Goal: Entertainment & Leisure: Consume media (video, audio)

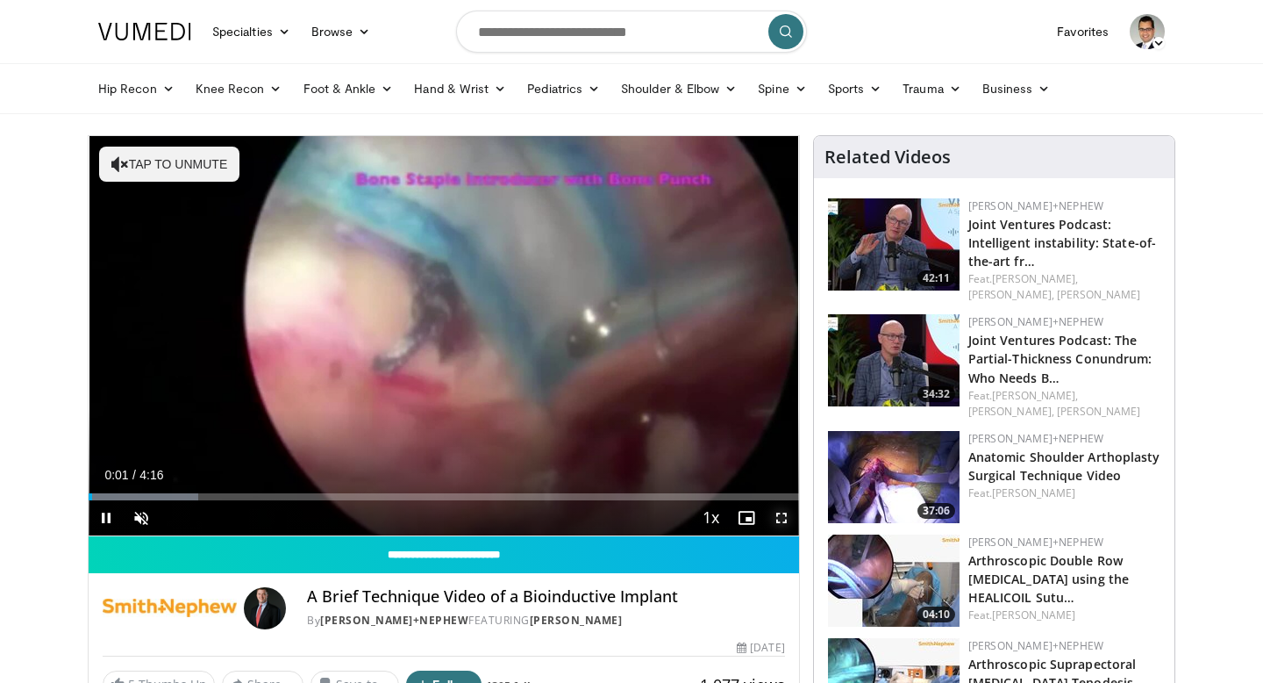
click at [781, 519] on span "Video Player" at bounding box center [781, 517] width 35 height 35
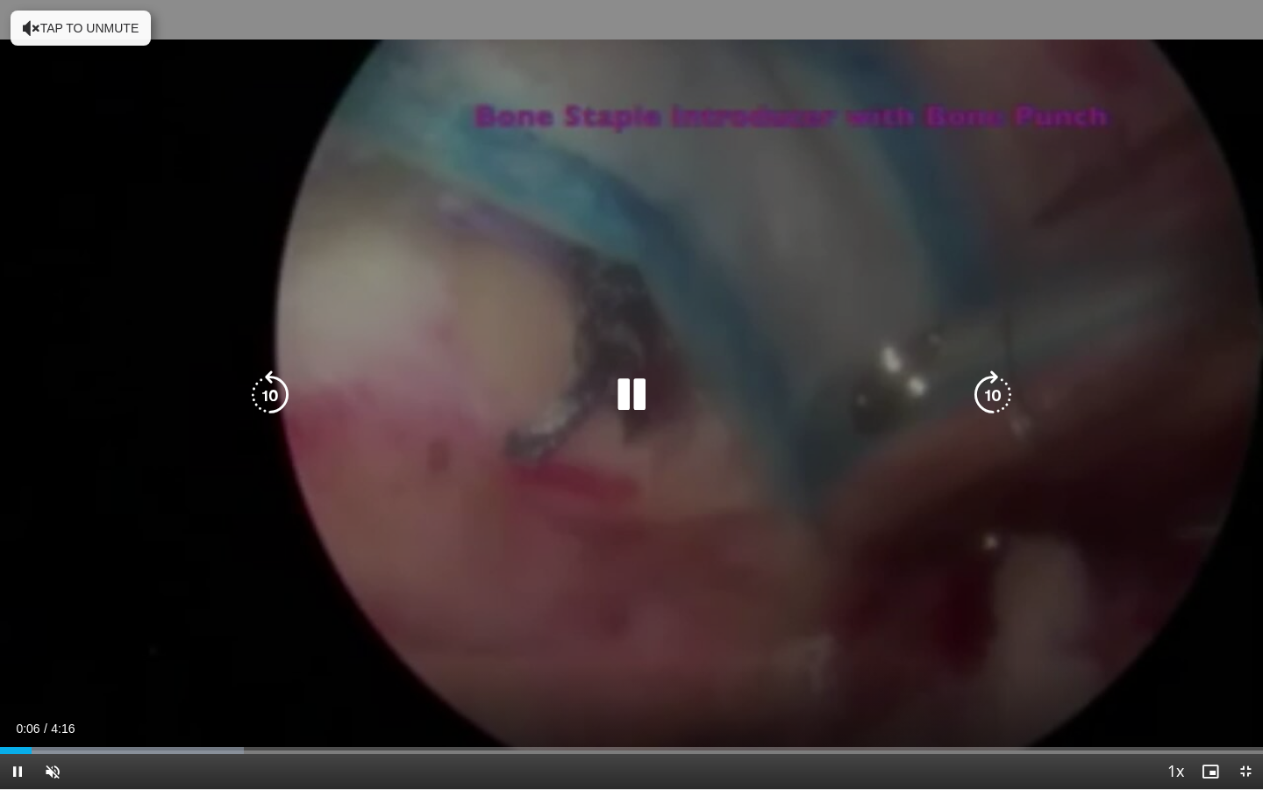
click at [991, 396] on icon "Video Player" at bounding box center [993, 394] width 49 height 49
click at [261, 400] on icon "Video Player" at bounding box center [270, 394] width 49 height 49
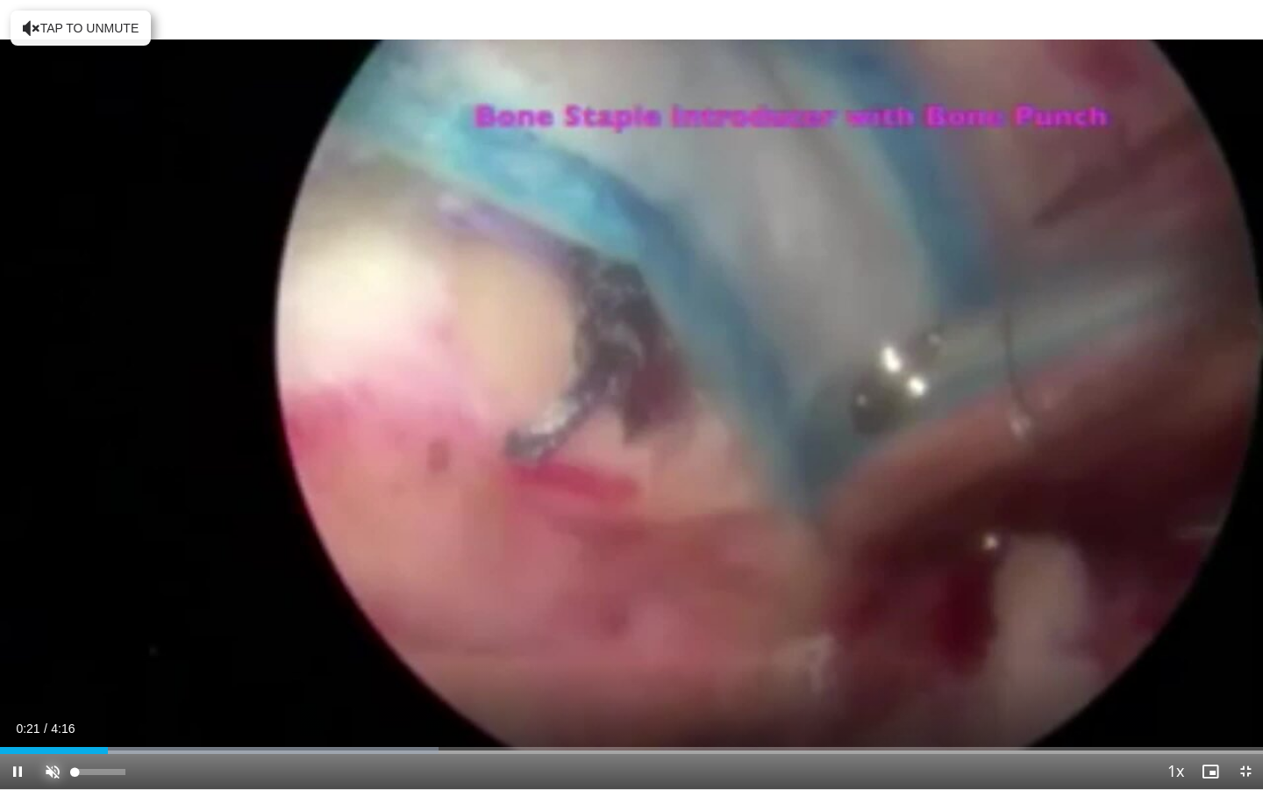
click at [56, 682] on span "Video Player" at bounding box center [52, 771] width 35 height 35
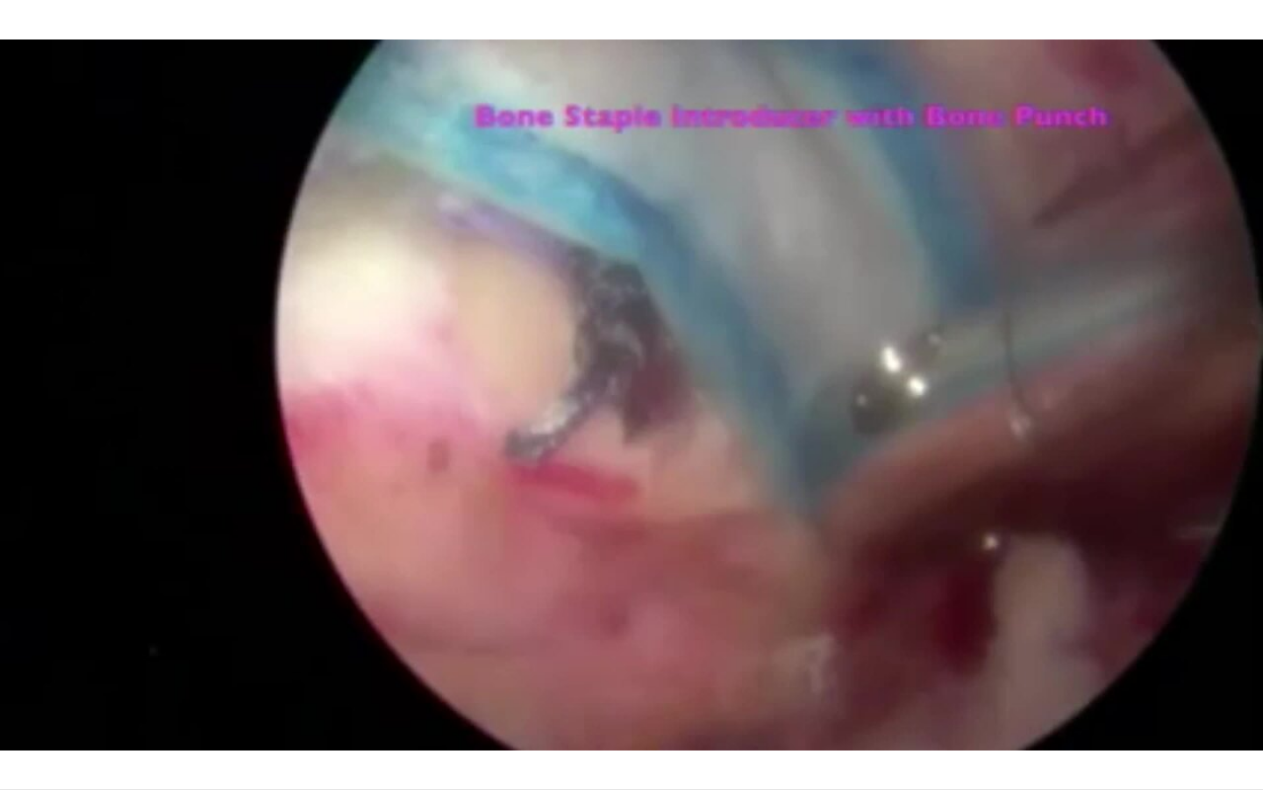
click at [35, 682] on button "Mute" at bounding box center [52, 771] width 35 height 35
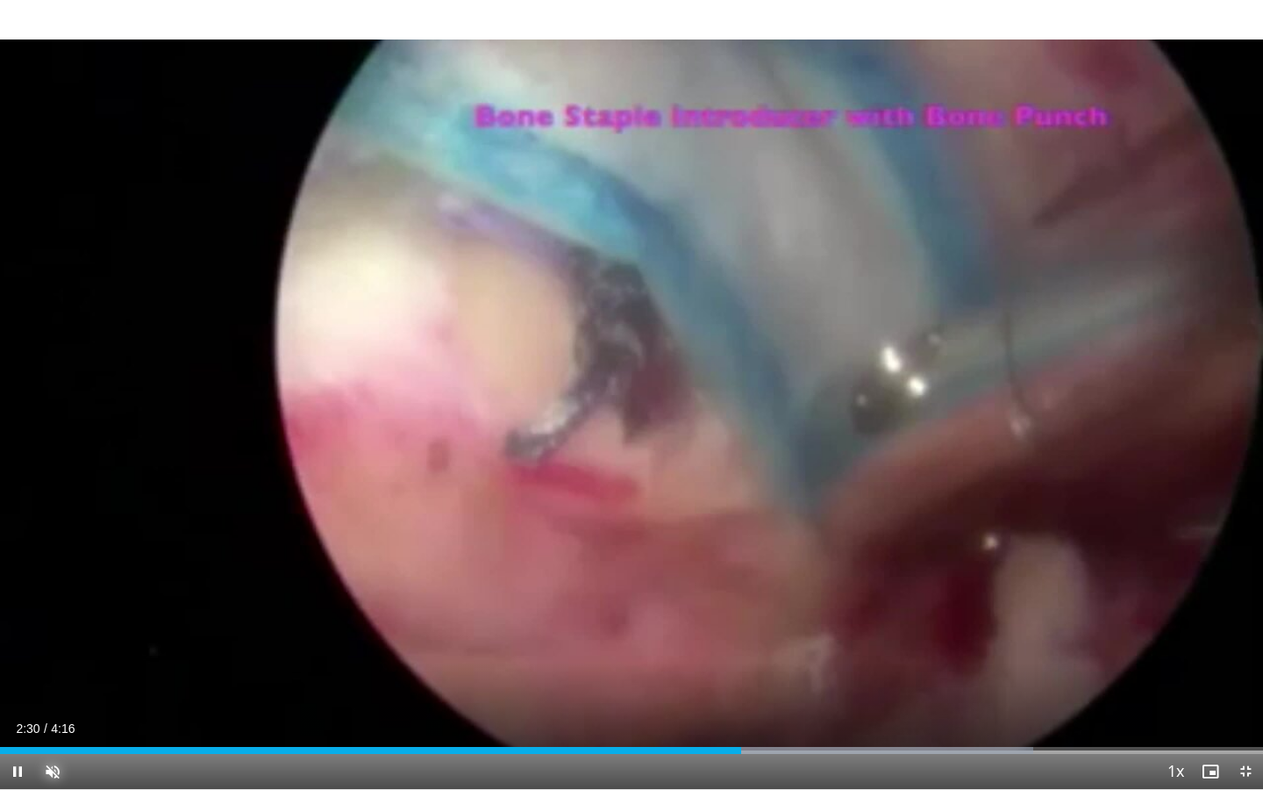
click at [35, 682] on button "Unmute" at bounding box center [52, 771] width 35 height 35
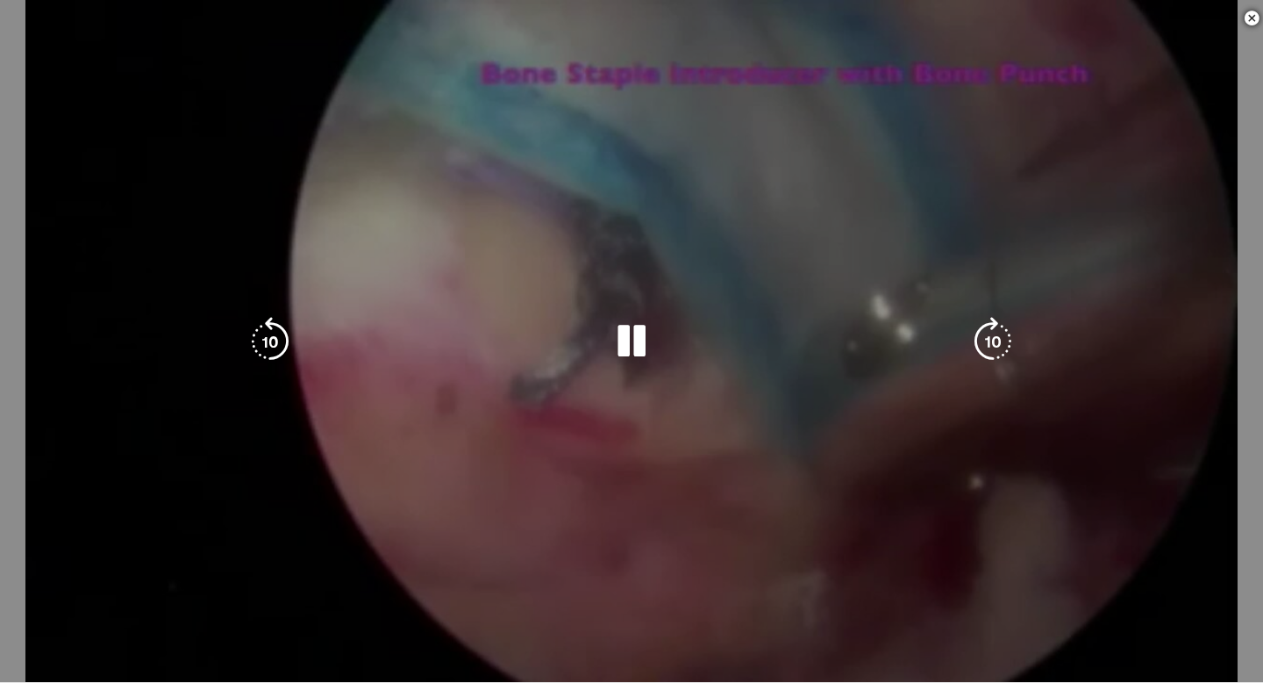
scroll to position [990, 0]
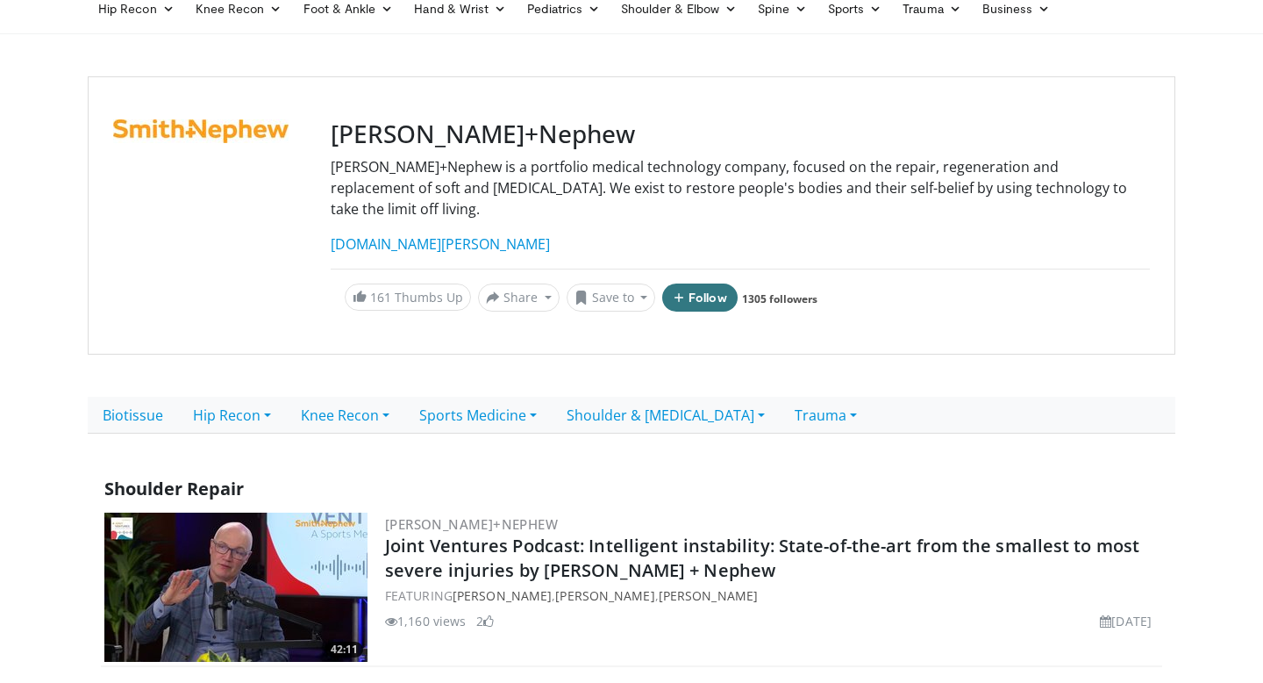
scroll to position [77, 0]
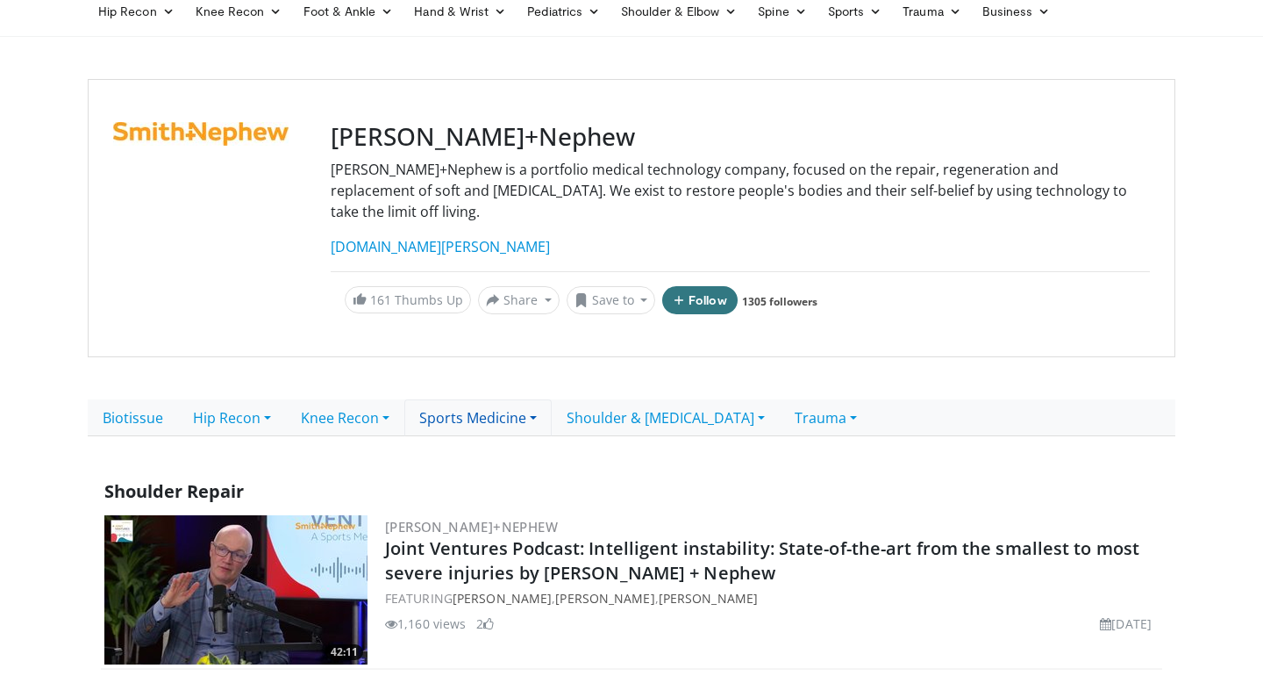
click at [545, 399] on link "Sports Medicine" at bounding box center [477, 417] width 147 height 37
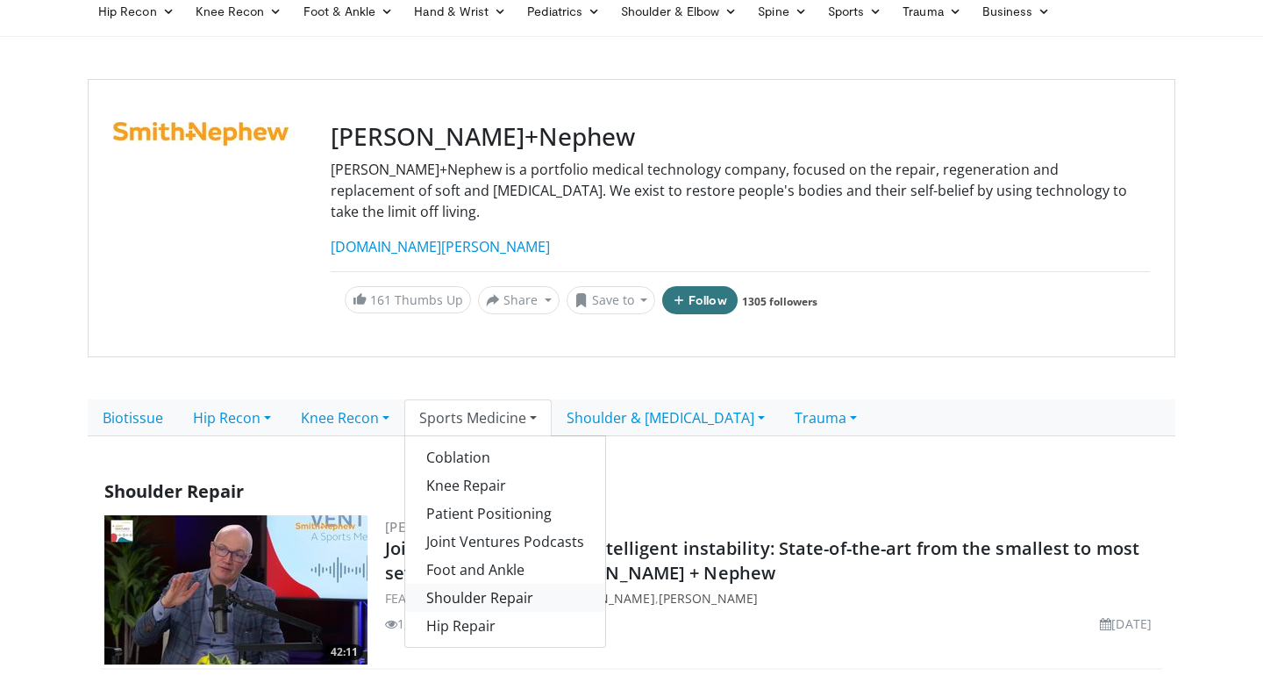
click at [503, 583] on link "Shoulder Repair" at bounding box center [505, 597] width 200 height 28
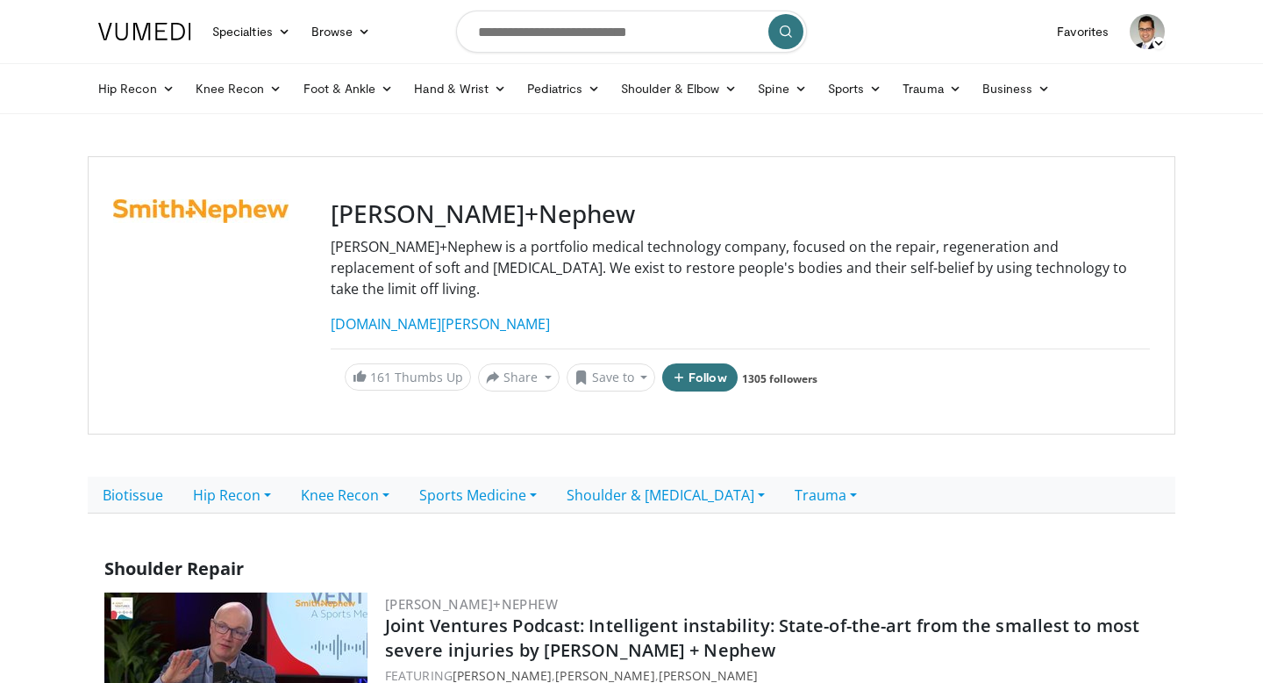
scroll to position [2842, 0]
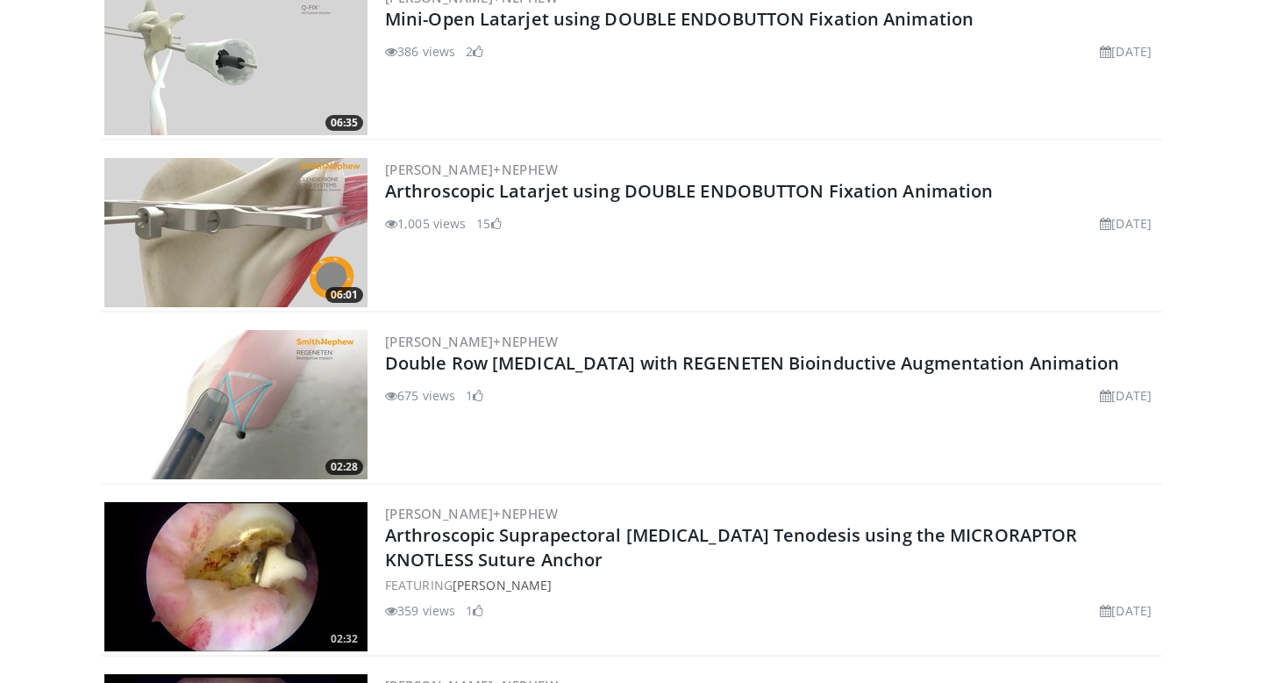
click at [275, 350] on img at bounding box center [235, 404] width 263 height 149
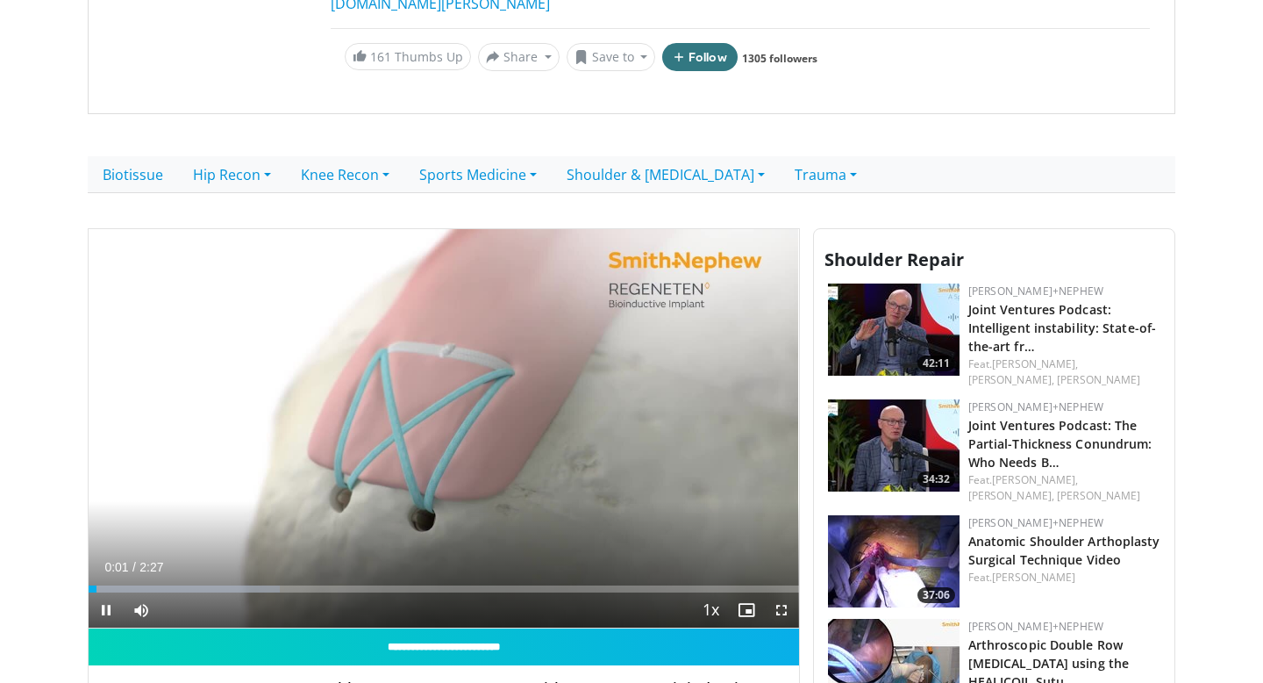
scroll to position [323, 0]
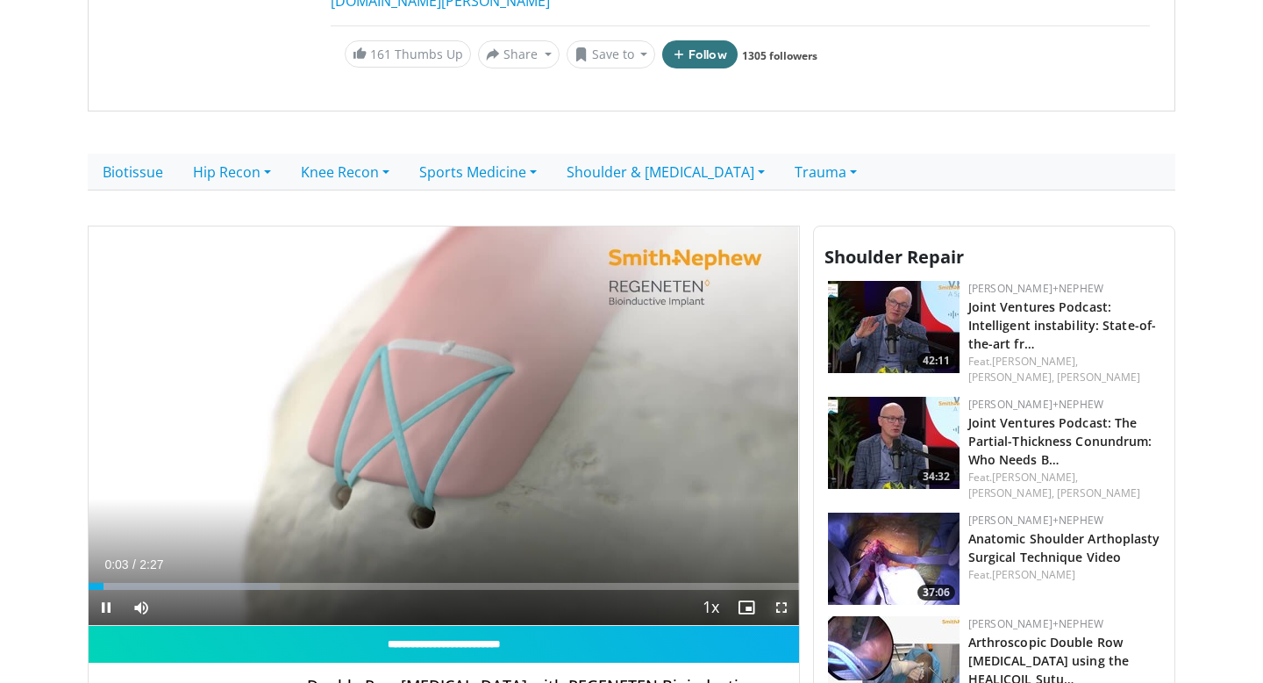
click at [783, 590] on span "Video Player" at bounding box center [781, 607] width 35 height 35
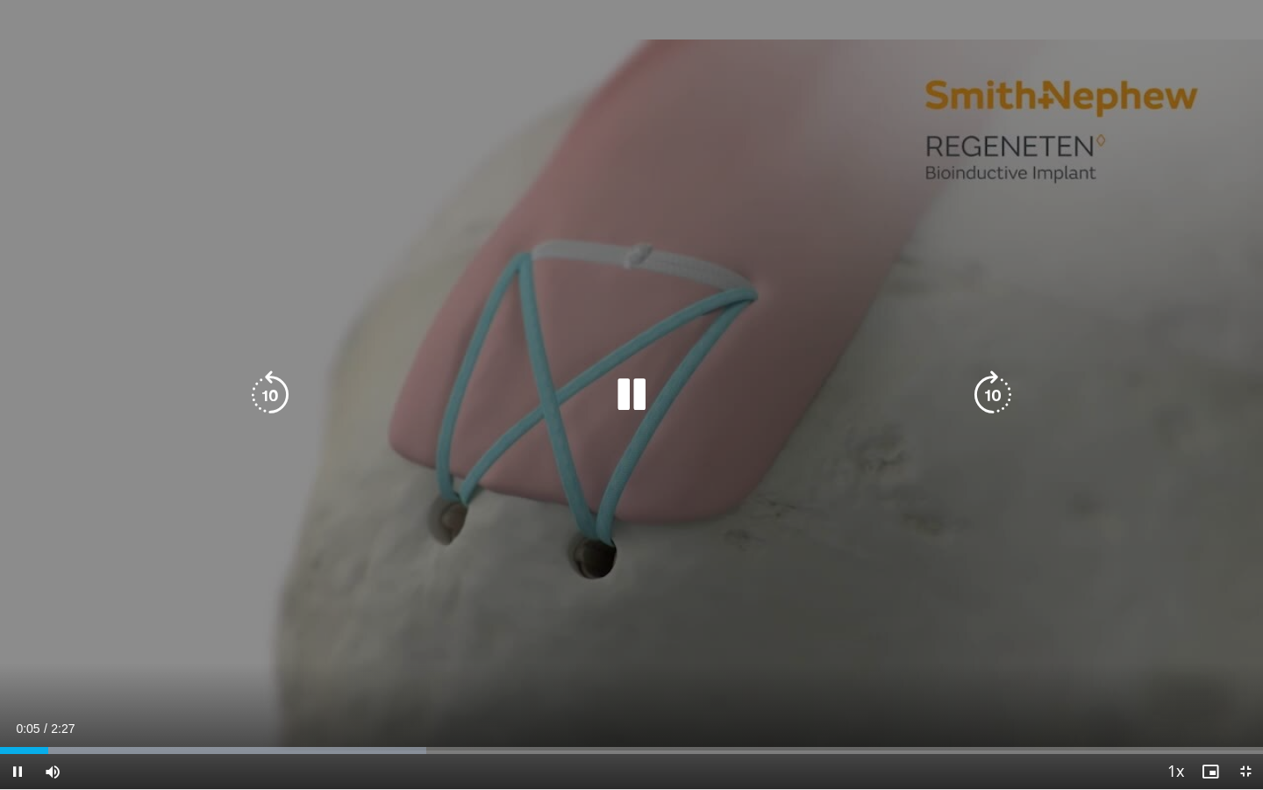
click at [992, 388] on icon "Video Player" at bounding box center [993, 394] width 49 height 49
click at [990, 397] on icon "Video Player" at bounding box center [993, 394] width 49 height 49
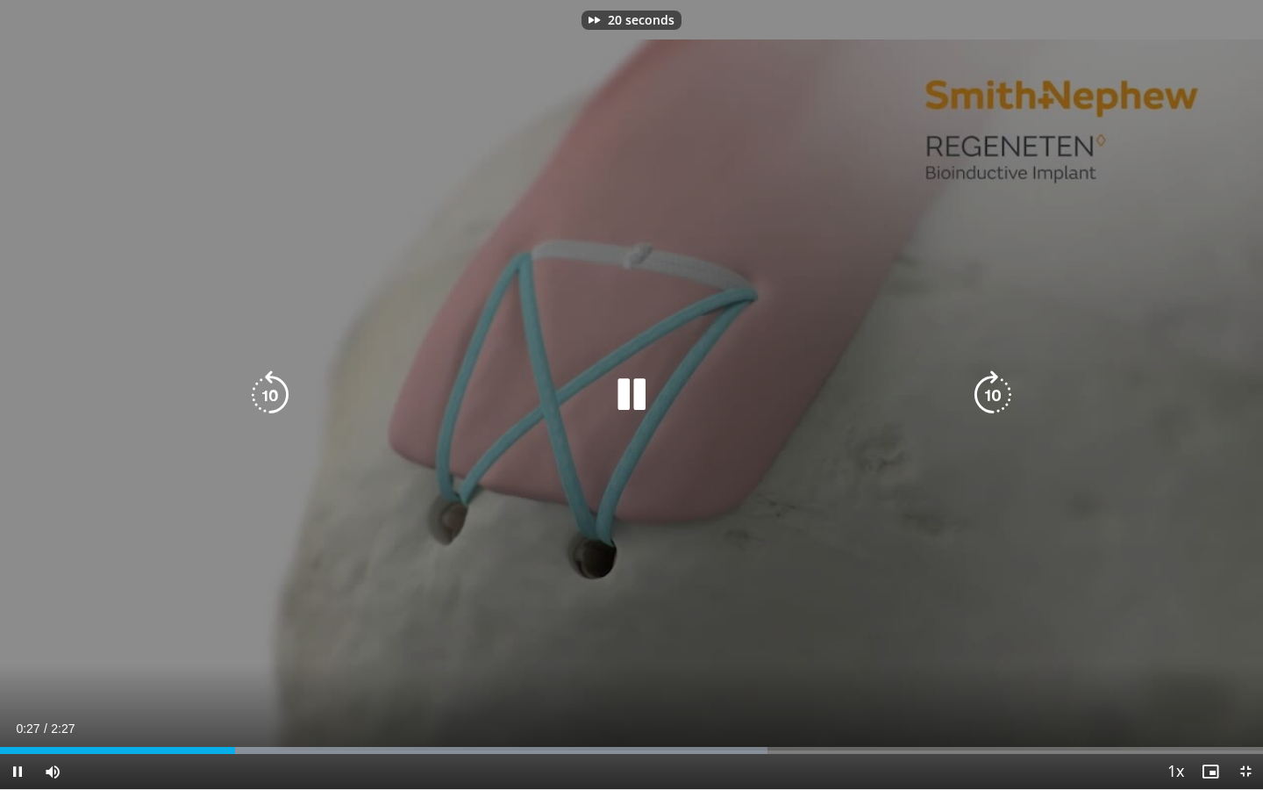
click at [819, 601] on div "20 seconds Tap to unmute" at bounding box center [631, 394] width 1263 height 789
click at [270, 400] on icon "Video Player" at bounding box center [270, 394] width 49 height 49
click at [466, 553] on div "10 seconds Tap to unmute" at bounding box center [631, 394] width 1263 height 789
click at [343, 635] on div "10 seconds Tap to unmute" at bounding box center [631, 394] width 1263 height 789
click at [361, 629] on div "10 seconds Tap to unmute" at bounding box center [631, 394] width 1263 height 789
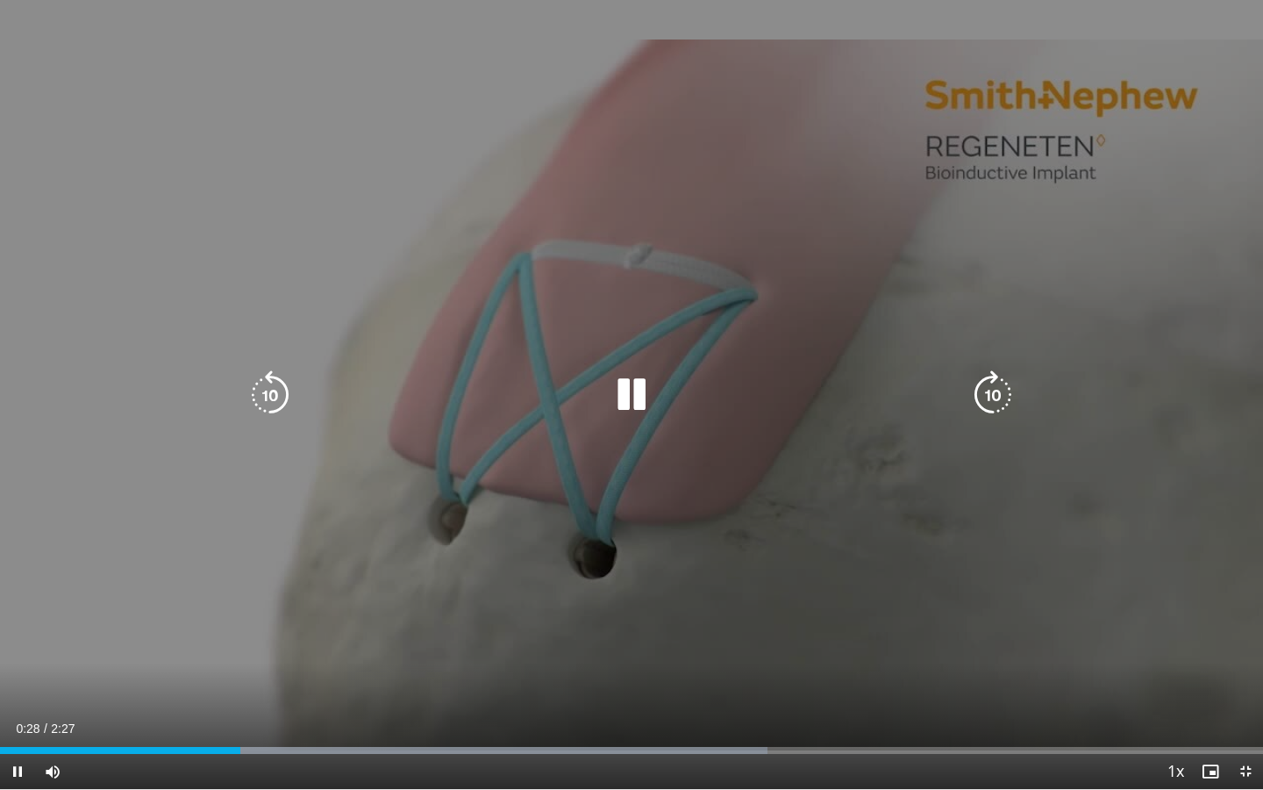
click at [361, 629] on div "10 seconds Tap to unmute" at bounding box center [631, 394] width 1263 height 789
click at [465, 569] on div "10 seconds Tap to unmute" at bounding box center [631, 394] width 1263 height 789
click at [989, 398] on icon "Video Player" at bounding box center [993, 394] width 49 height 49
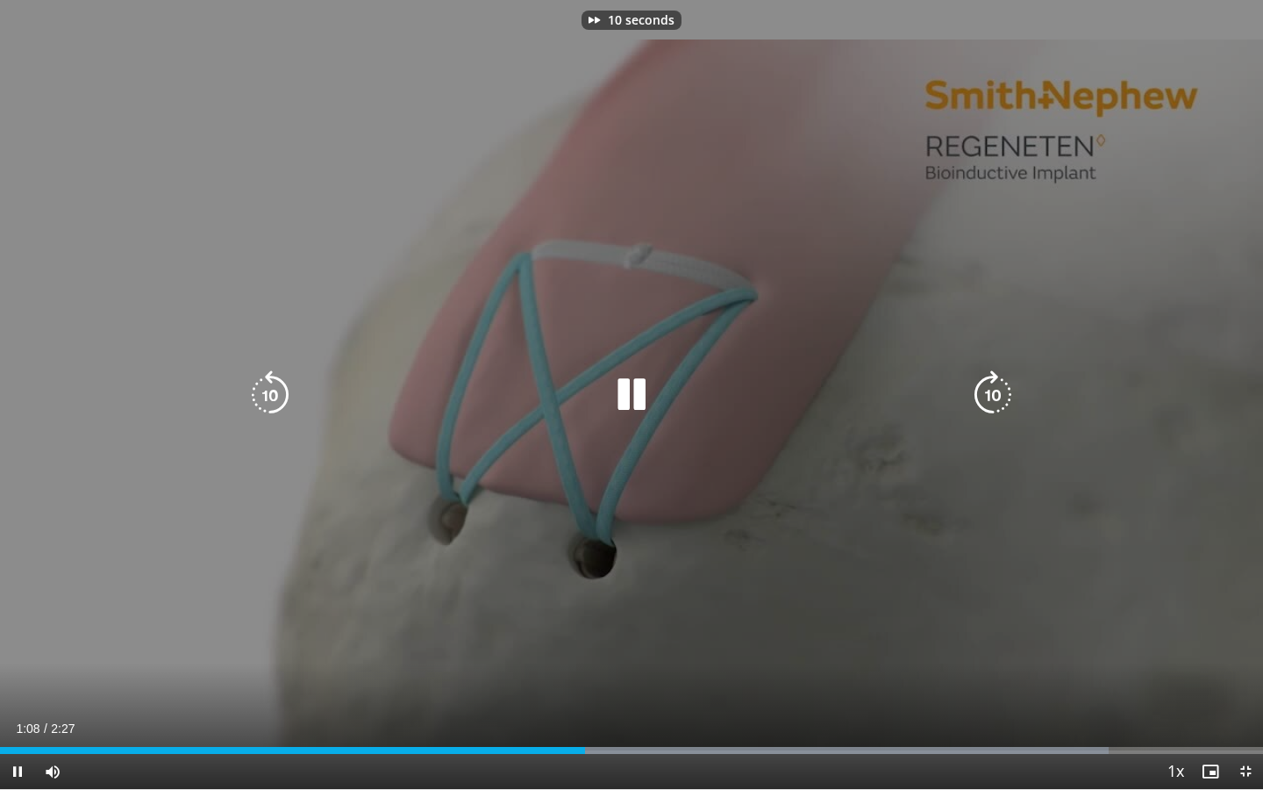
click at [989, 398] on icon "Video Player" at bounding box center [993, 394] width 49 height 49
click at [281, 387] on icon "Video Player" at bounding box center [270, 394] width 49 height 49
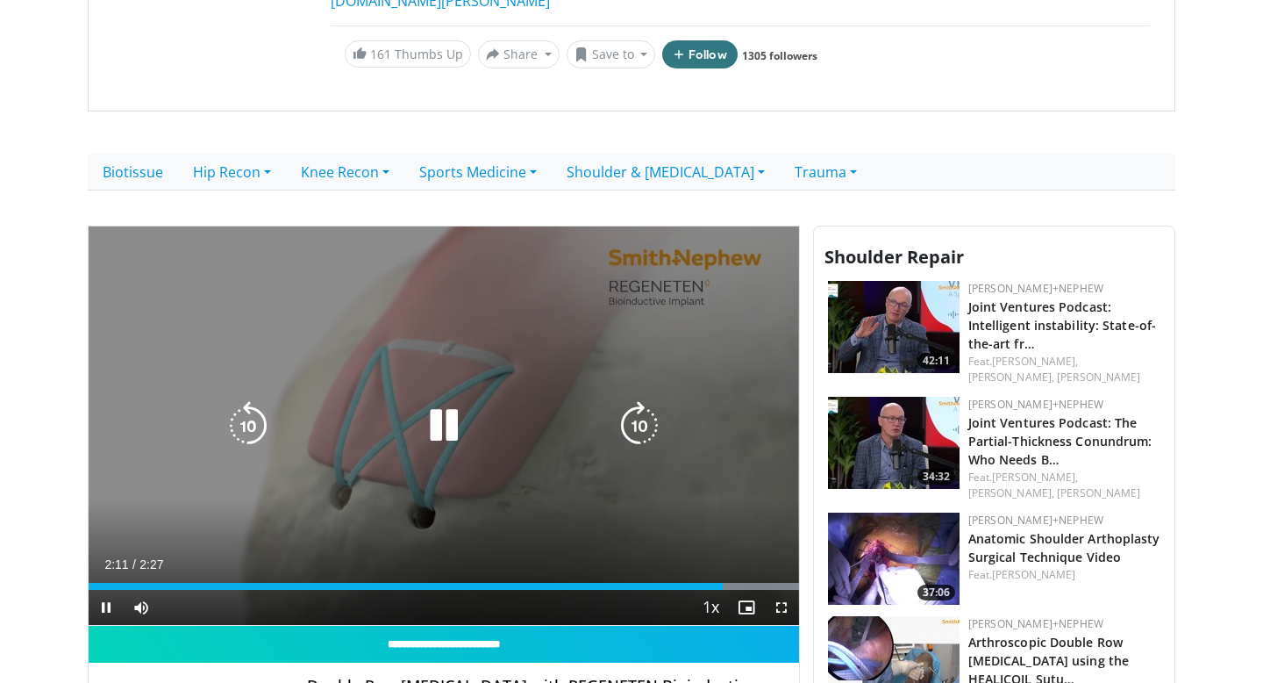
click at [447, 401] on icon "Video Player" at bounding box center [443, 425] width 49 height 49
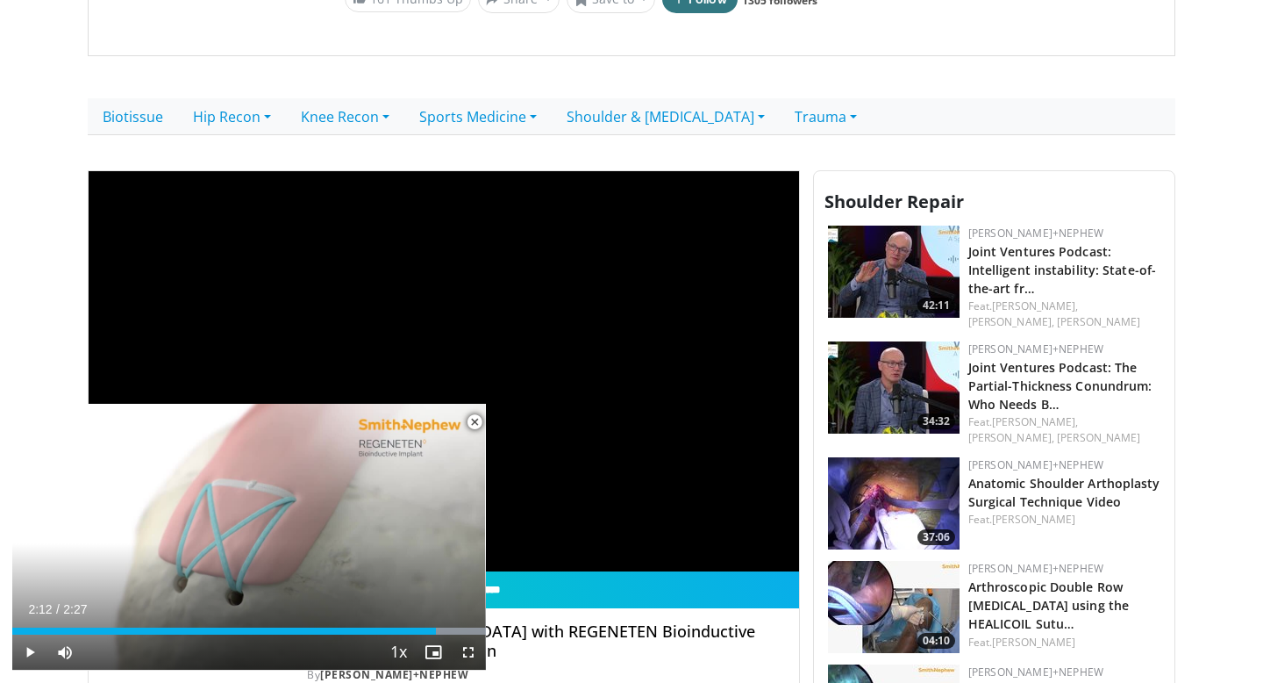
scroll to position [0, 0]
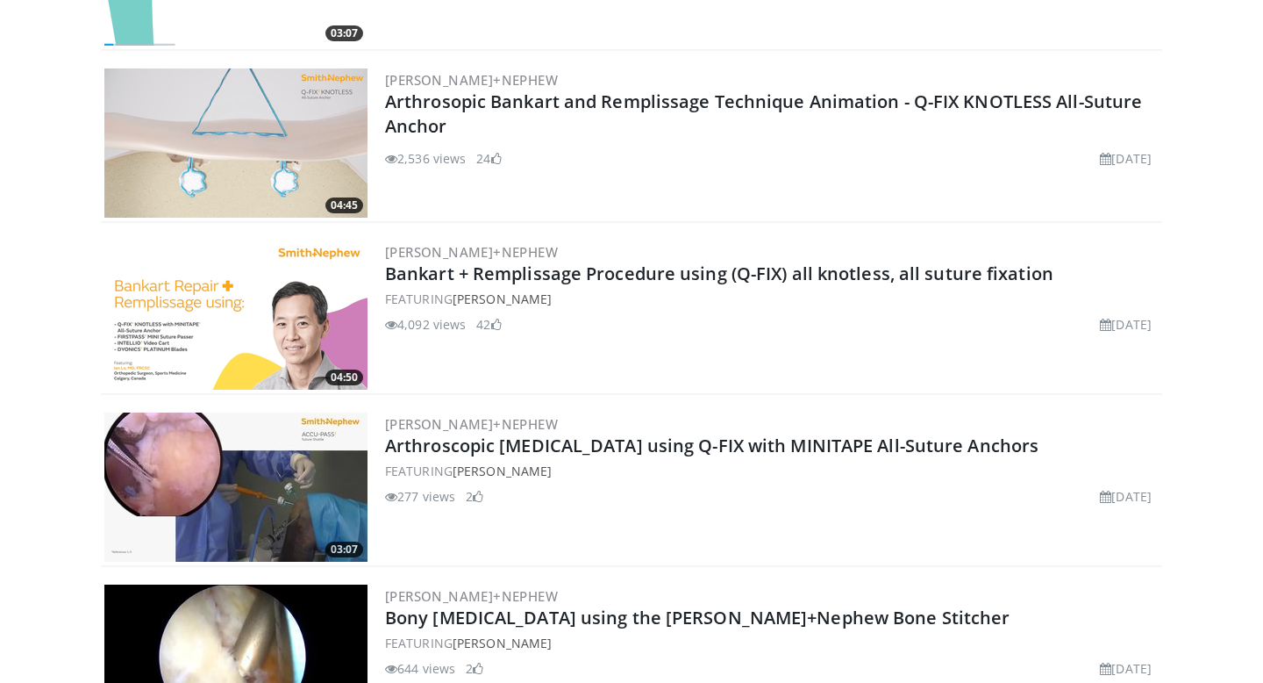
scroll to position [1842, 0]
